Goal: Information Seeking & Learning: Learn about a topic

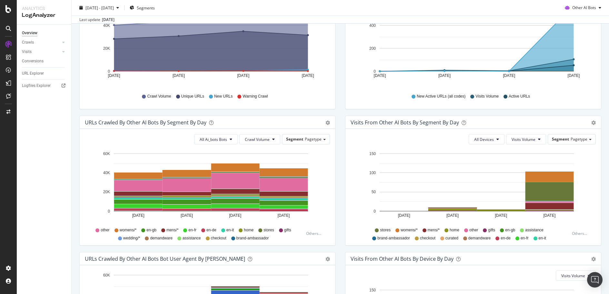
scroll to position [137, 0]
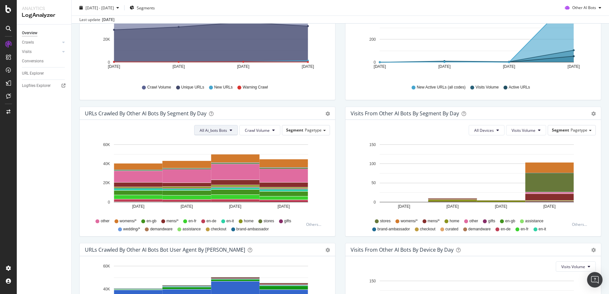
click at [230, 130] on icon at bounding box center [231, 130] width 3 height 4
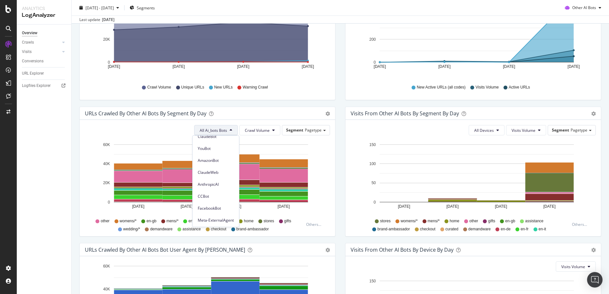
scroll to position [67, 0]
click at [222, 159] on span "AmazonBot" at bounding box center [216, 160] width 36 height 6
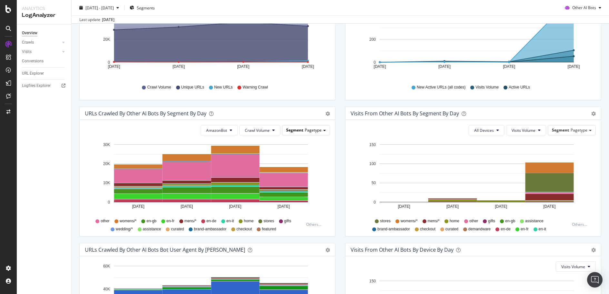
click at [321, 131] on div "Segment Pagetype" at bounding box center [305, 129] width 47 height 9
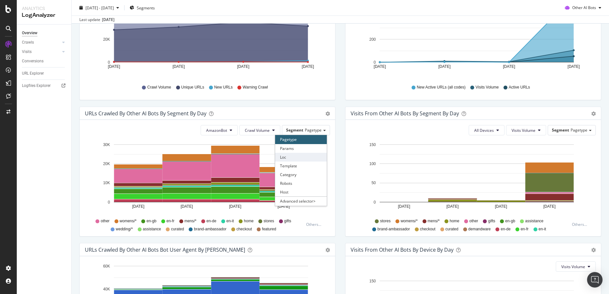
click at [312, 158] on div "Loc" at bounding box center [301, 157] width 52 height 9
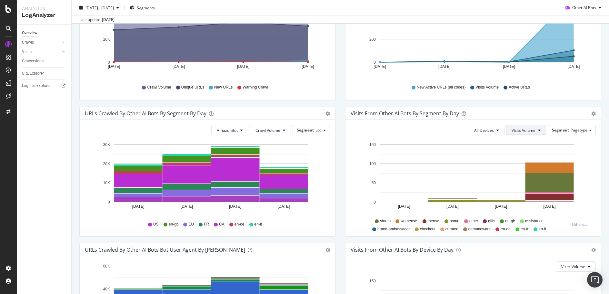
click at [538, 131] on icon at bounding box center [539, 130] width 3 height 4
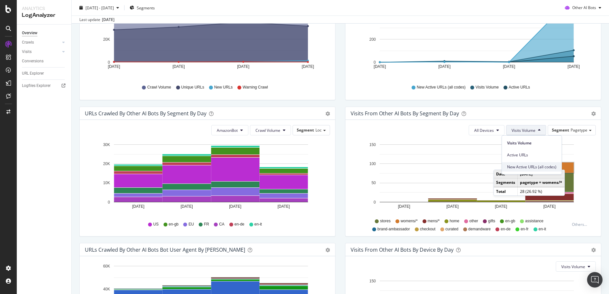
click at [546, 170] on div "New Active URLs (all codes)" at bounding box center [532, 166] width 60 height 9
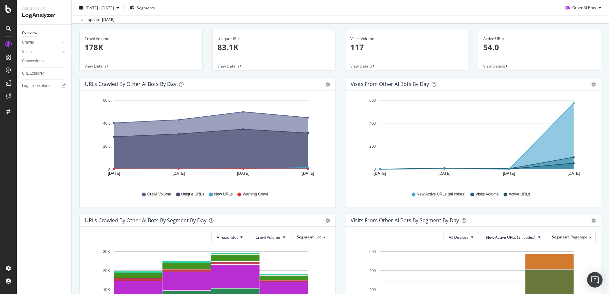
scroll to position [0, 0]
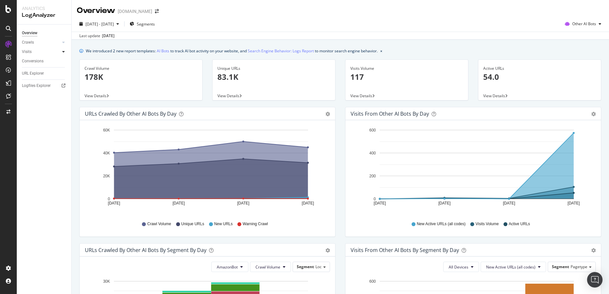
click at [61, 53] on div at bounding box center [63, 51] width 6 height 6
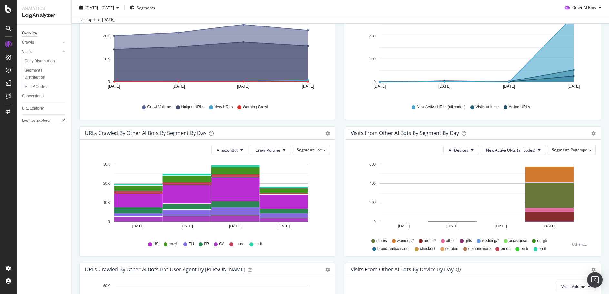
scroll to position [137, 0]
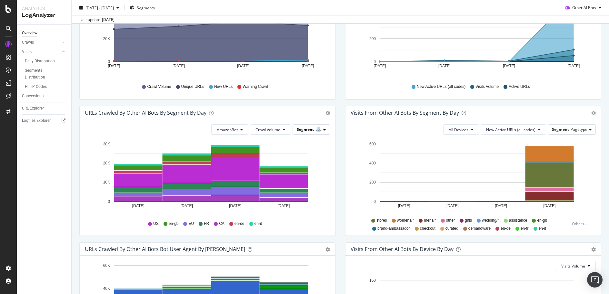
click at [317, 132] on span "Loc" at bounding box center [319, 129] width 6 height 5
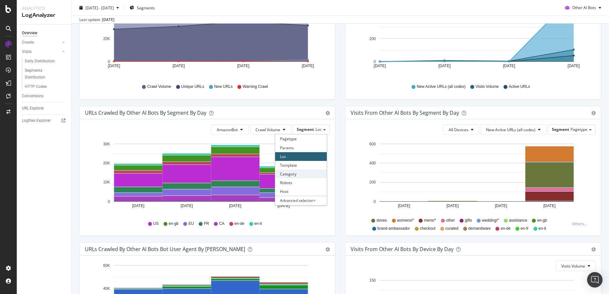
click at [303, 177] on div "Category" at bounding box center [301, 173] width 52 height 9
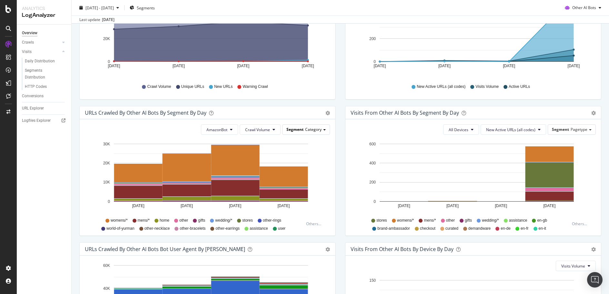
click at [317, 129] on span "Category" at bounding box center [313, 129] width 16 height 5
click at [306, 163] on div "Template" at bounding box center [301, 165] width 52 height 9
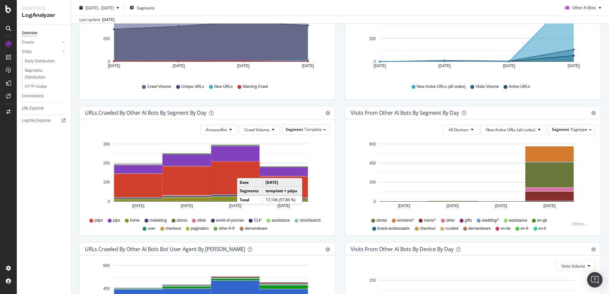
click at [244, 171] on rect "A chart." at bounding box center [235, 177] width 48 height 33
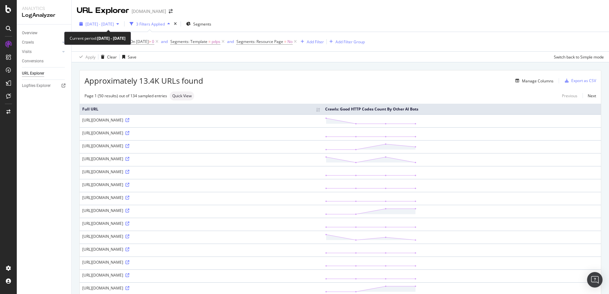
click at [122, 21] on div "[DATE] - [DATE]" at bounding box center [99, 24] width 45 height 10
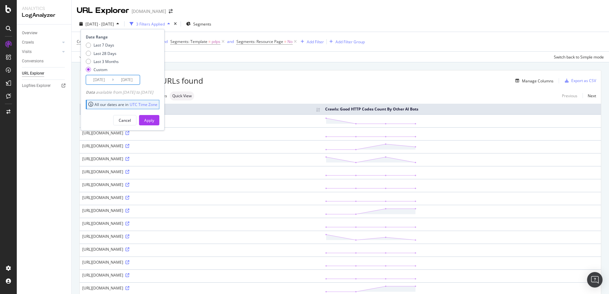
click at [107, 80] on input "[DATE]" at bounding box center [99, 79] width 26 height 9
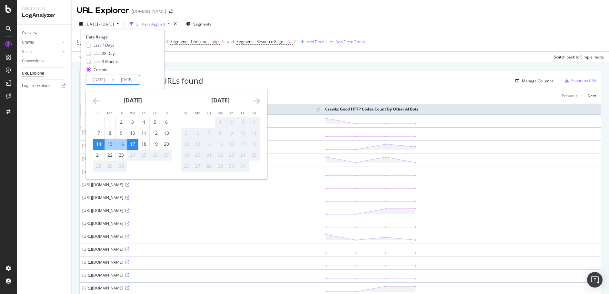
click at [132, 147] on div "17" at bounding box center [132, 144] width 11 height 6
type input "[DATE]"
click at [132, 147] on div "17" at bounding box center [132, 144] width 11 height 6
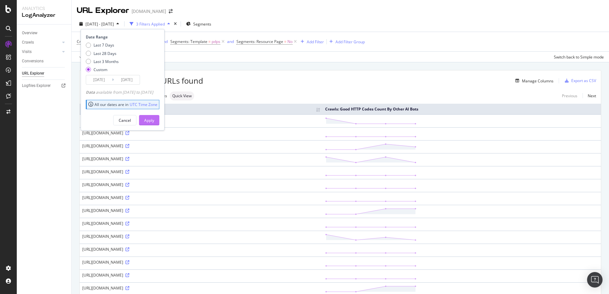
click at [159, 116] on button "Apply" at bounding box center [149, 120] width 20 height 10
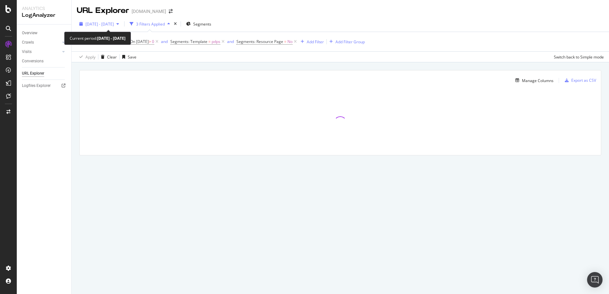
click at [119, 23] on icon "button" at bounding box center [118, 24] width 3 height 4
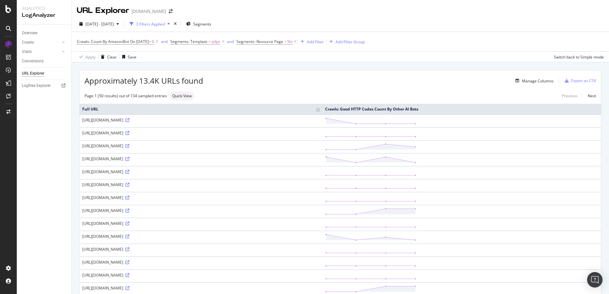
click at [250, 9] on div "URL Explorer [DOMAIN_NAME]" at bounding box center [341, 8] width 538 height 16
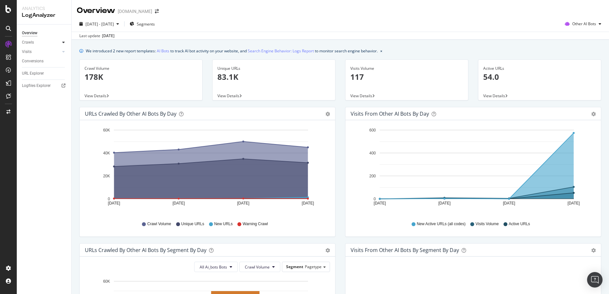
click at [64, 40] on icon at bounding box center [63, 42] width 3 height 4
click at [579, 24] on span "Other AI Bots" at bounding box center [585, 23] width 24 height 5
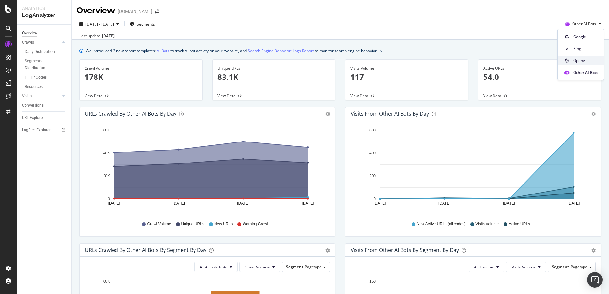
click at [592, 60] on span "OpenAI" at bounding box center [586, 61] width 25 height 6
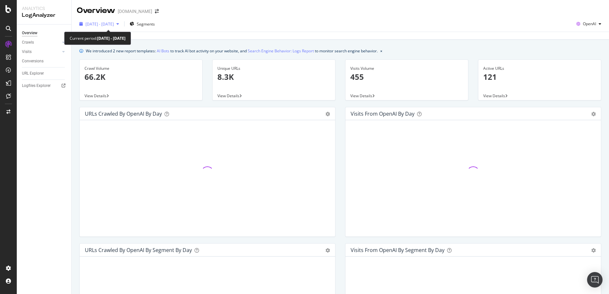
click at [119, 23] on icon "button" at bounding box center [118, 24] width 3 height 4
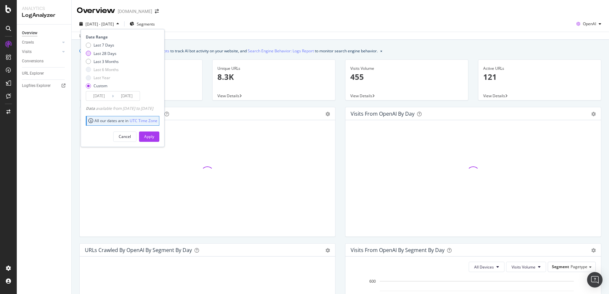
click at [115, 53] on div "Last 28 Days" at bounding box center [105, 53] width 23 height 5
type input "[DATE]"
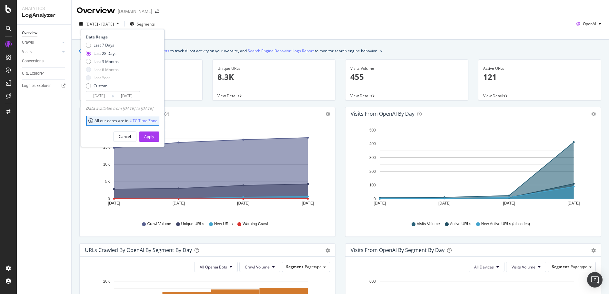
drag, startPoint x: 160, startPoint y: 135, endPoint x: 223, endPoint y: 112, distance: 66.7
click at [154, 135] on div "Apply" at bounding box center [149, 136] width 10 height 5
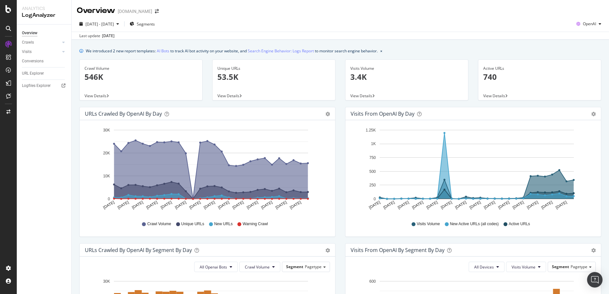
click at [515, 4] on div "Overview [DOMAIN_NAME]" at bounding box center [341, 8] width 538 height 16
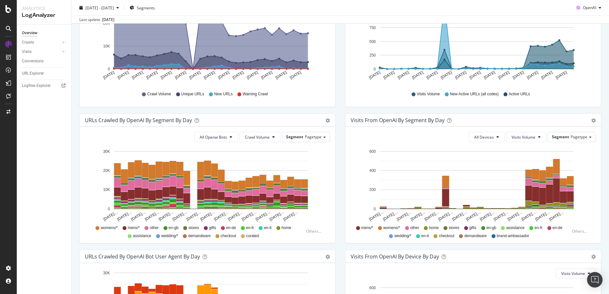
scroll to position [126, 0]
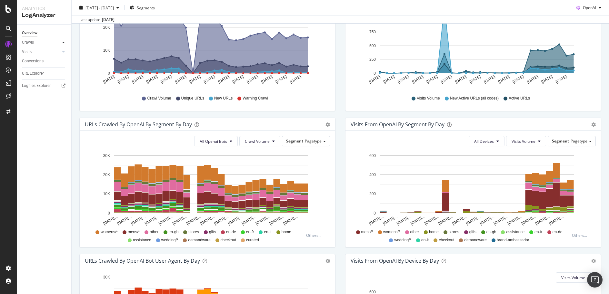
click at [63, 41] on icon at bounding box center [63, 42] width 3 height 4
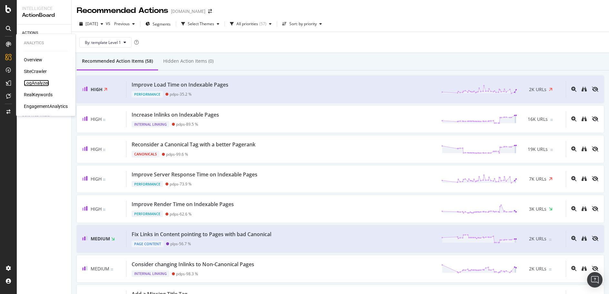
click at [43, 81] on div "LogAnalyzer" at bounding box center [36, 83] width 25 height 6
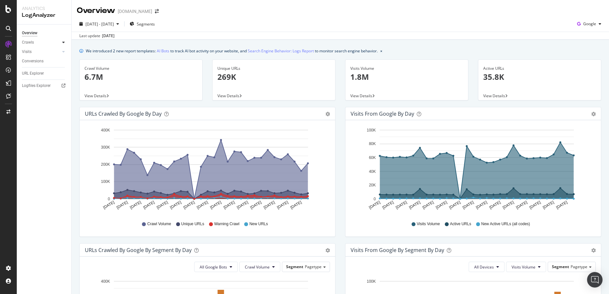
click at [65, 41] on div at bounding box center [63, 42] width 6 height 6
drag, startPoint x: 37, startPoint y: 65, endPoint x: 42, endPoint y: 64, distance: 4.6
click at [37, 65] on div "Segments Distribution" at bounding box center [43, 65] width 36 height 14
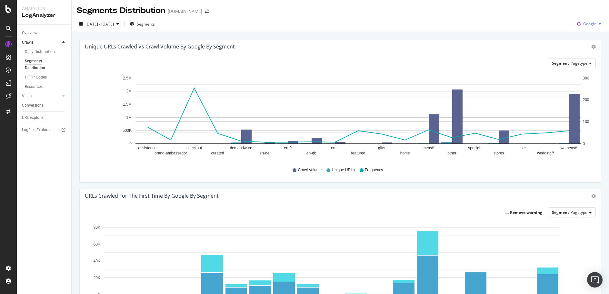
click at [596, 28] on div "Google" at bounding box center [589, 24] width 29 height 10
click at [603, 71] on div "Other AI Bots" at bounding box center [584, 72] width 45 height 9
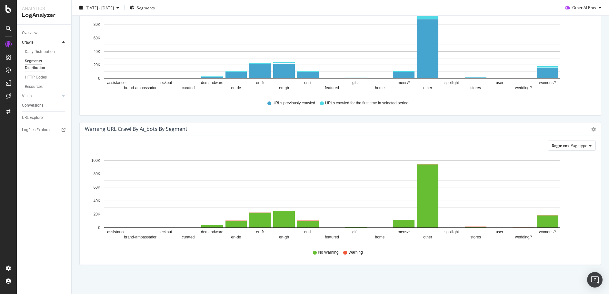
scroll to position [69, 0]
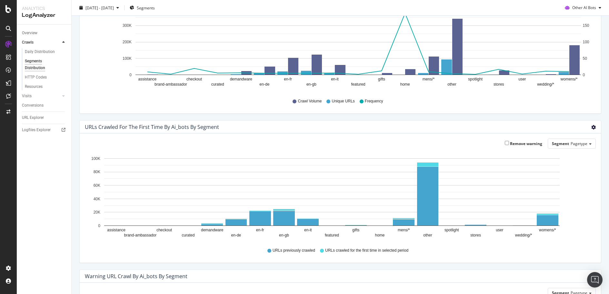
click at [592, 126] on icon "gear" at bounding box center [594, 127] width 5 height 5
click at [334, 140] on div "Remove warning Segment Pagetype" at bounding box center [340, 143] width 511 height 10
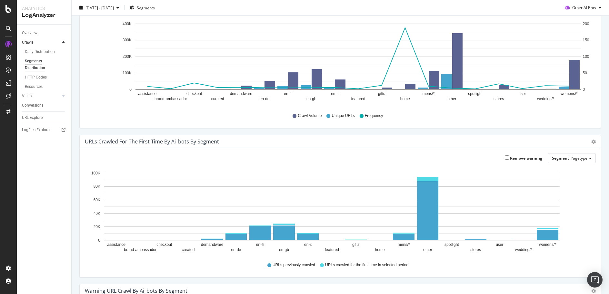
scroll to position [0, 0]
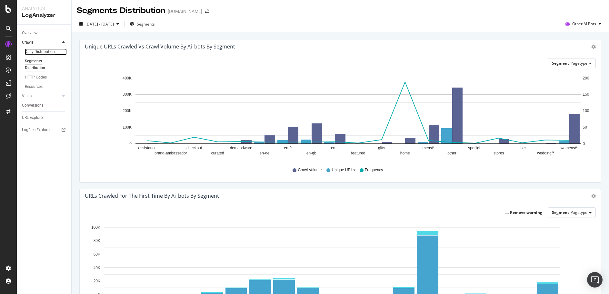
click at [35, 54] on div "Daily Distribution" at bounding box center [40, 51] width 30 height 7
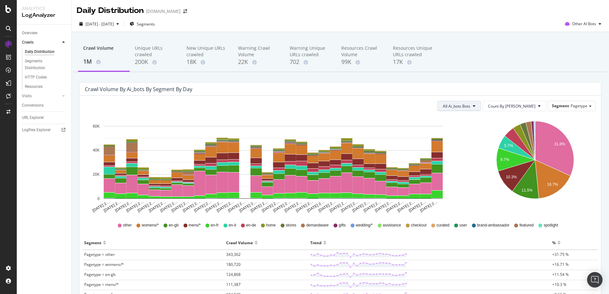
click at [476, 107] on icon at bounding box center [474, 106] width 3 height 4
click at [490, 135] on span "AmazonBot" at bounding box center [480, 136] width 36 height 6
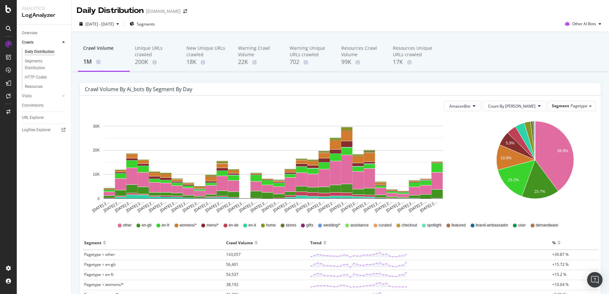
click at [574, 111] on div "Segment Pagetype" at bounding box center [572, 106] width 48 height 10
click at [575, 108] on span "Pagetype" at bounding box center [579, 105] width 17 height 5
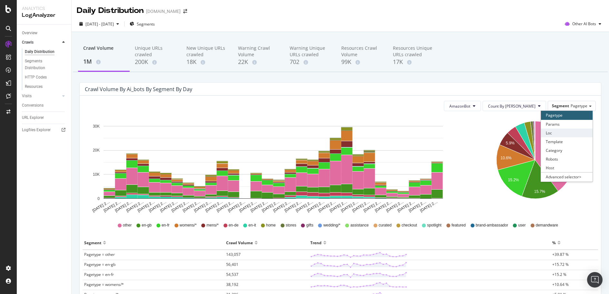
click at [566, 130] on div "Loc" at bounding box center [567, 132] width 52 height 9
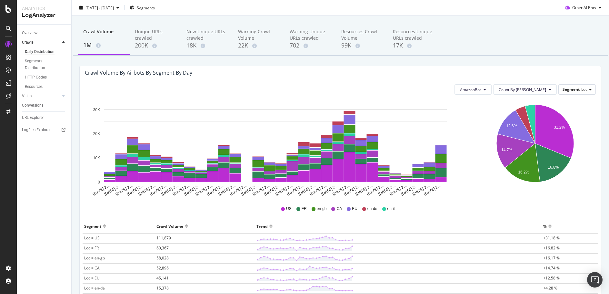
scroll to position [0, 0]
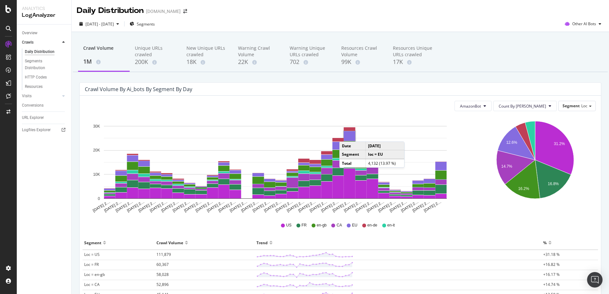
click at [346, 135] on rect "A chart." at bounding box center [350, 136] width 12 height 10
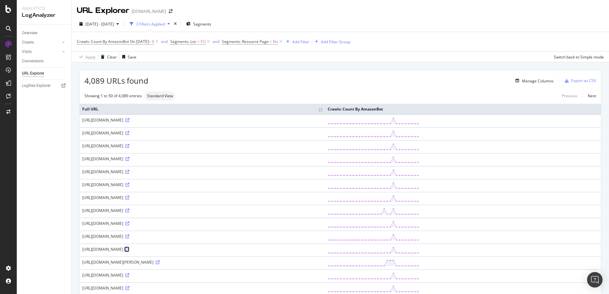
click at [129, 248] on icon at bounding box center [128, 249] width 4 height 4
click at [531, 77] on div "Manage Columns" at bounding box center [533, 80] width 41 height 7
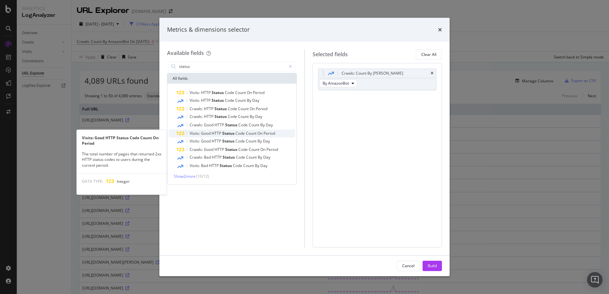
type input "status"
click at [266, 132] on span "Period" at bounding box center [270, 132] width 12 height 5
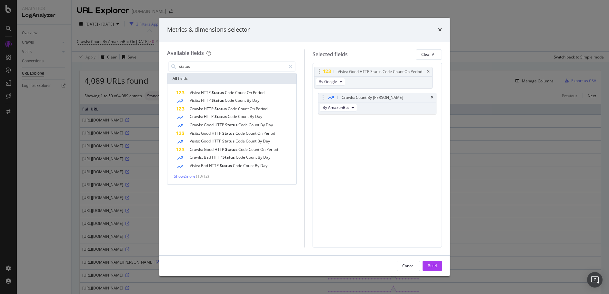
drag, startPoint x: 386, startPoint y: 109, endPoint x: 382, endPoint y: 83, distance: 26.1
click at [382, 83] on body "Analytics LogAnalyzer Overview Crawls Daily Distribution Segments Distribution …" at bounding box center [304, 147] width 609 height 294
click at [424, 263] on button "Build" at bounding box center [432, 266] width 19 height 10
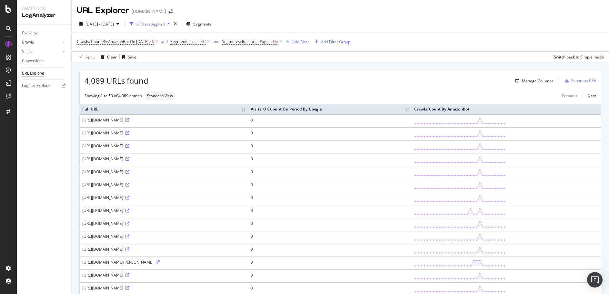
click at [248, 109] on th "Full URL" at bounding box center [164, 109] width 169 height 11
click at [248, 110] on th "Full URL" at bounding box center [164, 109] width 169 height 11
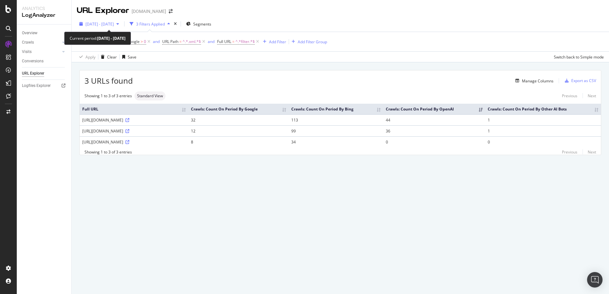
click at [119, 24] on icon "button" at bounding box center [118, 24] width 3 height 4
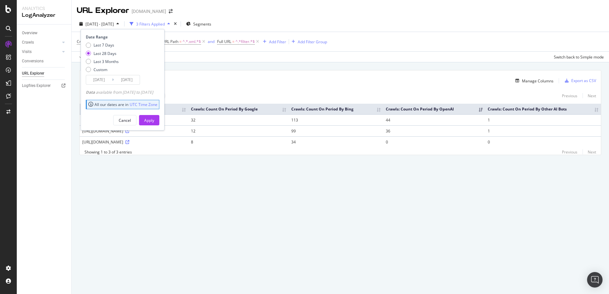
click at [109, 53] on div "Last 28 Days" at bounding box center [105, 53] width 23 height 5
click at [159, 118] on button "Apply" at bounding box center [149, 120] width 20 height 10
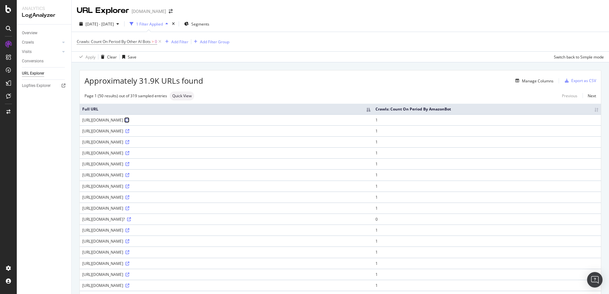
click at [129, 120] on icon at bounding box center [128, 120] width 4 height 4
click at [478, 16] on div "URL Explorer [DOMAIN_NAME]" at bounding box center [341, 8] width 538 height 16
click at [129, 253] on icon at bounding box center [128, 252] width 4 height 4
click at [174, 42] on div "Add Filter" at bounding box center [179, 41] width 17 height 5
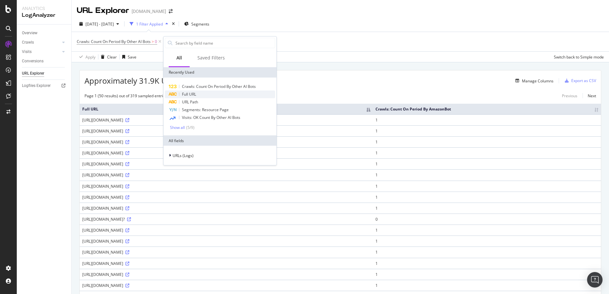
click at [181, 91] on div "Full URL" at bounding box center [220, 94] width 110 height 8
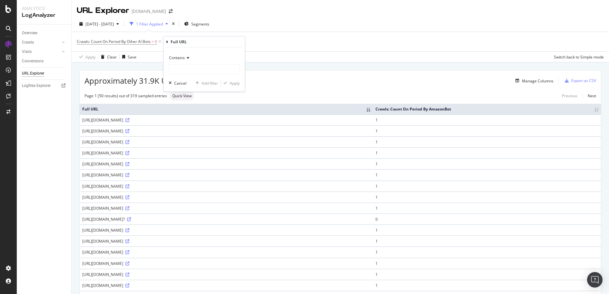
click at [190, 58] on div "Contains" at bounding box center [204, 58] width 71 height 10
click at [210, 127] on div "Doesn't contain" at bounding box center [204, 130] width 69 height 8
click at [190, 66] on input "text" at bounding box center [204, 69] width 70 height 10
type input "/ca/"
click at [231, 83] on div "Apply" at bounding box center [235, 82] width 10 height 5
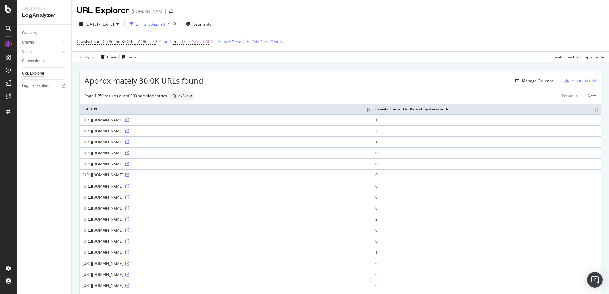
click at [373, 109] on th "Full URL" at bounding box center [226, 109] width 293 height 11
click at [338, 109] on th "Full URL" at bounding box center [209, 109] width 258 height 11
click at [589, 108] on th "Crawls: Count On Period By AmazonBot" at bounding box center [487, 109] width 228 height 11
click at [590, 112] on th "Crawls: Count On Period By AmazonBot" at bounding box center [470, 109] width 264 height 11
click at [117, 42] on span "Crawls: Count On Period By Other AI Bots" at bounding box center [114, 41] width 74 height 5
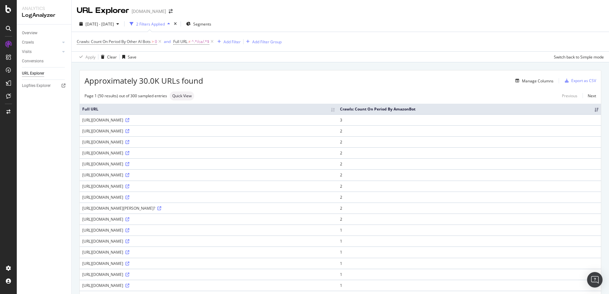
click at [319, 19] on div "2025 Sep. 17th - Sep. 17th 2 Filters Applied Segments" at bounding box center [341, 25] width 538 height 13
click at [215, 40] on icon at bounding box center [212, 41] width 5 height 6
click at [140, 43] on span "Crawls: Count On Period By Other AI Bots" at bounding box center [114, 41] width 74 height 5
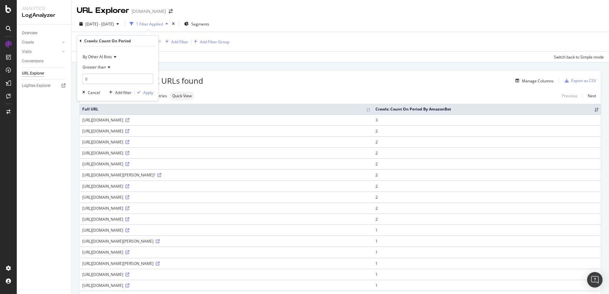
click at [116, 56] on icon at bounding box center [114, 57] width 5 height 4
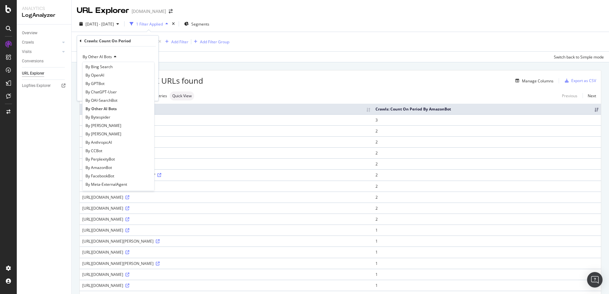
scroll to position [139, 0]
click at [123, 138] on div "By AmazonBot" at bounding box center [118, 140] width 69 height 8
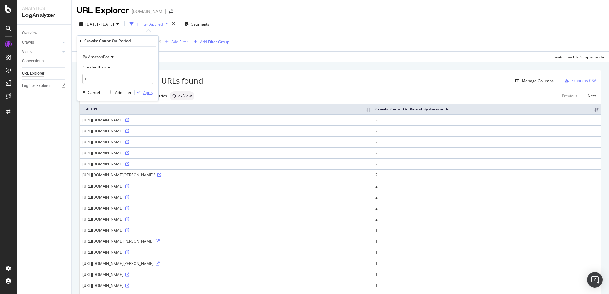
click at [143, 91] on div "Apply" at bounding box center [144, 92] width 19 height 6
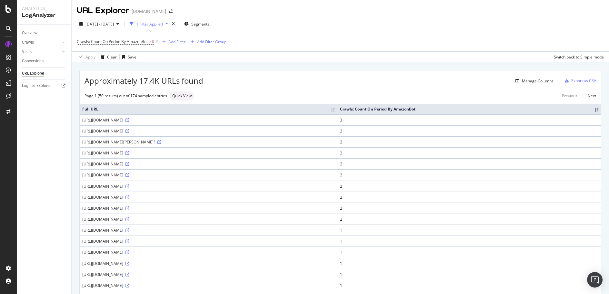
click at [458, 14] on div "URL Explorer [DOMAIN_NAME]" at bounding box center [341, 8] width 538 height 16
